Goal: Task Accomplishment & Management: Complete application form

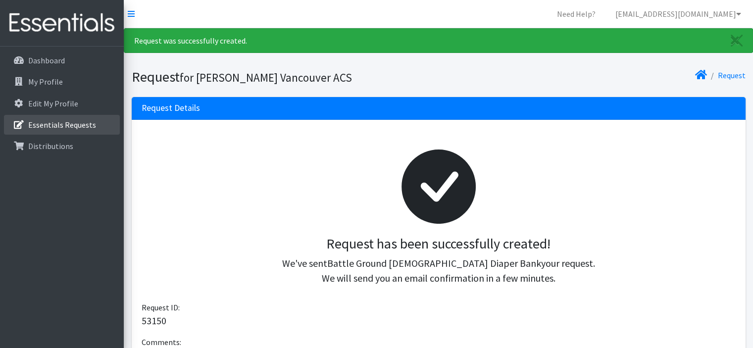
click at [98, 119] on link "Essentials Requests" at bounding box center [62, 125] width 116 height 20
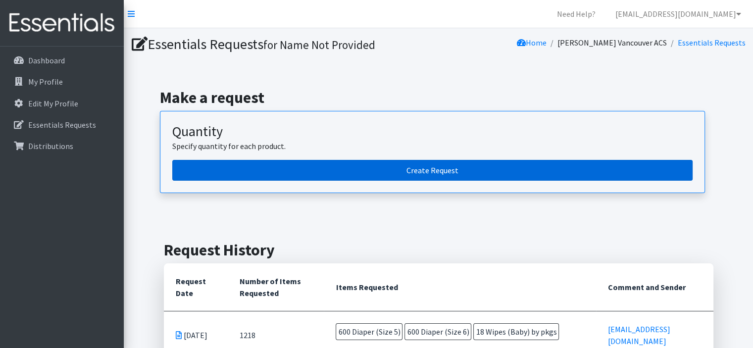
click at [463, 161] on link "Create Request" at bounding box center [432, 170] width 520 height 21
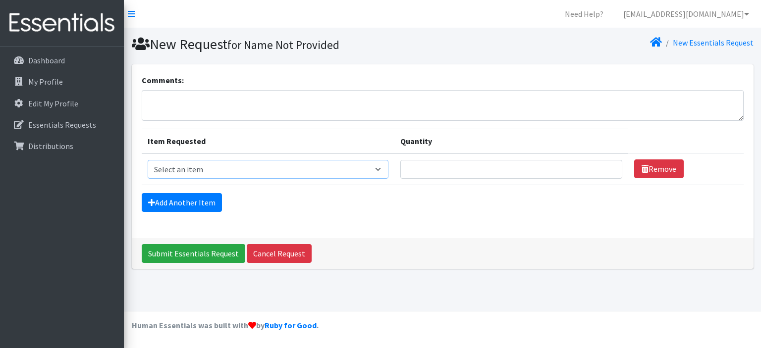
click at [385, 172] on select "Select an item Diaper (Size 2) Diaper (Size 3) Diaper (Size 4) Diaper (Size 5) …" at bounding box center [268, 169] width 241 height 19
select select "2955"
click at [148, 160] on select "Select an item Diaper (Size 2) Diaper (Size 3) Diaper (Size 4) Diaper (Size 5) …" at bounding box center [268, 169] width 241 height 19
click at [443, 164] on input "Quantity" at bounding box center [510, 169] width 221 height 19
type input "200"
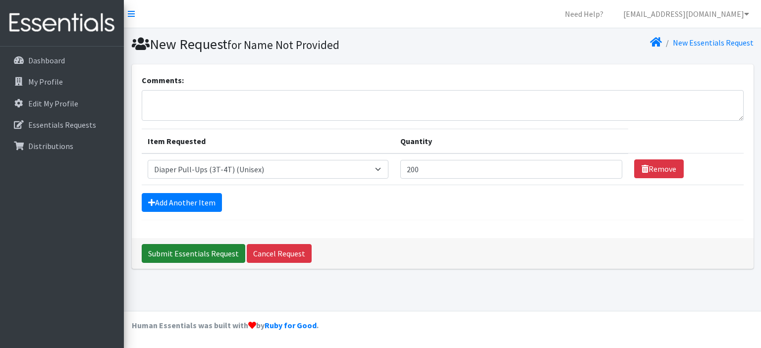
click at [191, 252] on input "Submit Essentials Request" at bounding box center [193, 253] width 103 height 19
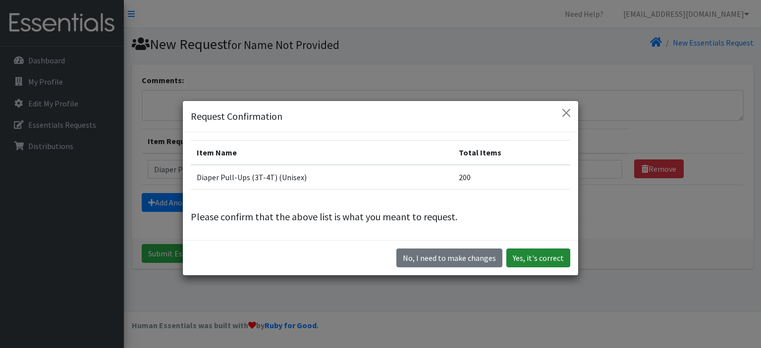
click at [531, 256] on button "Yes, it's correct" at bounding box center [538, 258] width 64 height 19
